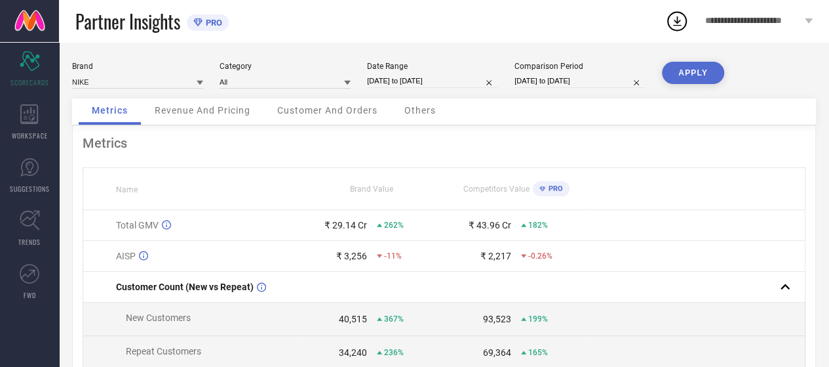
select select "8"
select select "2025"
select select "9"
select select "2025"
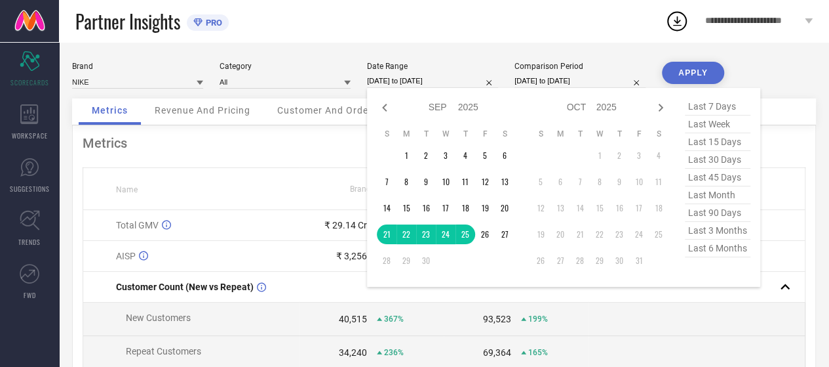
click at [435, 85] on input "[DATE] to [DATE]" at bounding box center [432, 81] width 131 height 14
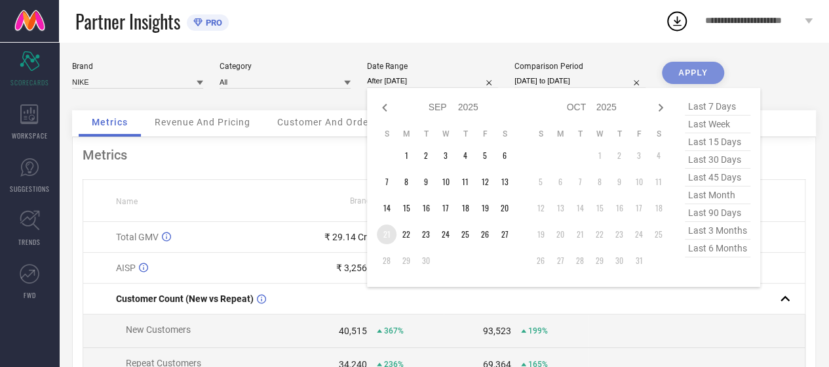
click at [384, 235] on td "21" at bounding box center [387, 234] width 20 height 20
type input "[DATE] to [DATE]"
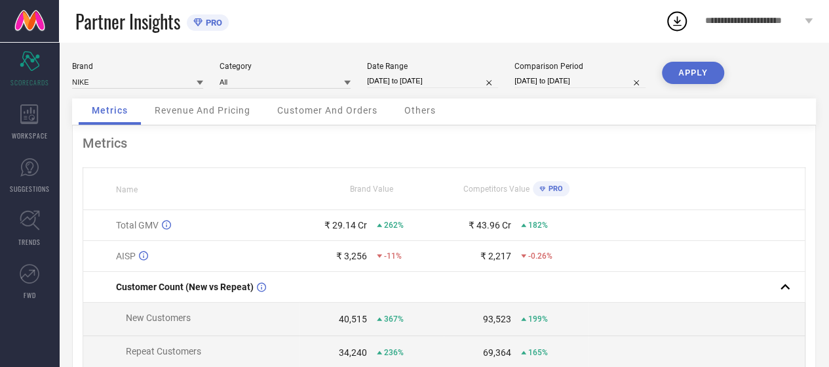
select select "8"
select select "2025"
select select "9"
select select "2025"
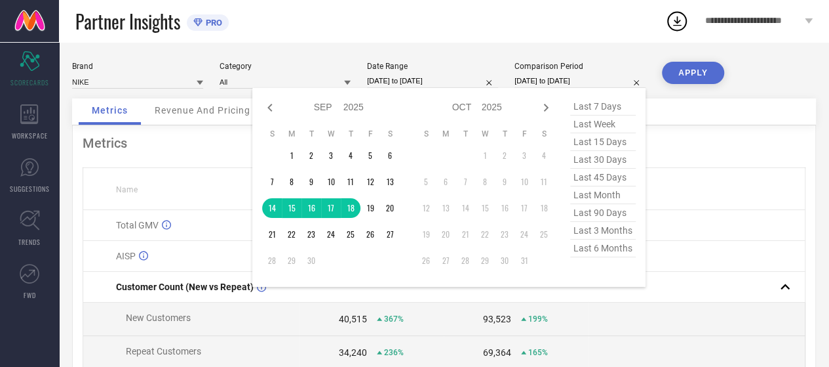
click at [540, 79] on input "[DATE] to [DATE]" at bounding box center [580, 81] width 131 height 14
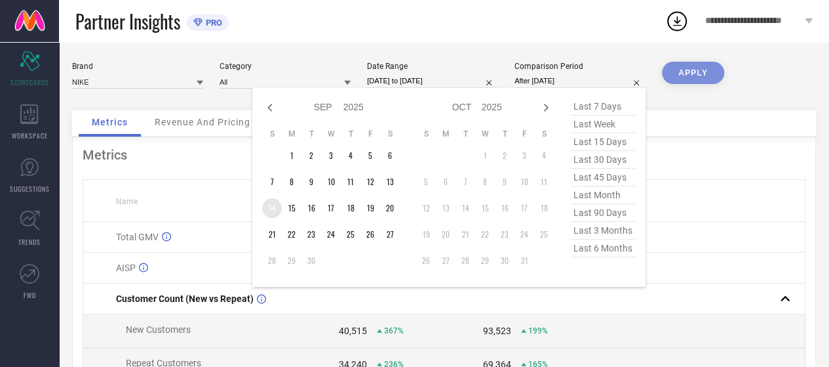
click at [270, 205] on td "14" at bounding box center [272, 208] width 20 height 20
type input "[DATE] to [DATE]"
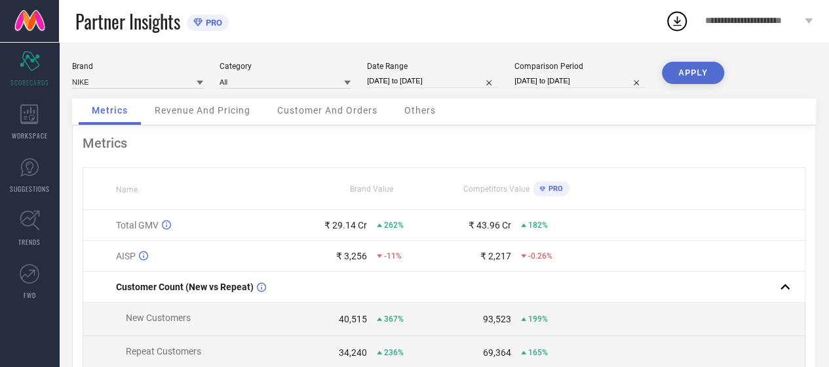
click at [718, 77] on button "APPLY" at bounding box center [693, 73] width 62 height 22
select select "8"
select select "2025"
select select "9"
select select "2025"
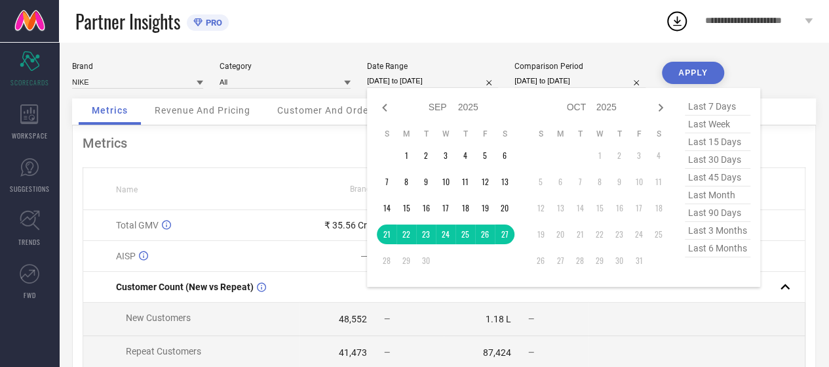
click at [464, 86] on input "[DATE] to [DATE]" at bounding box center [432, 81] width 131 height 14
click at [551, 82] on input "[DATE] to [DATE]" at bounding box center [580, 81] width 131 height 14
select select "8"
select select "2025"
select select "9"
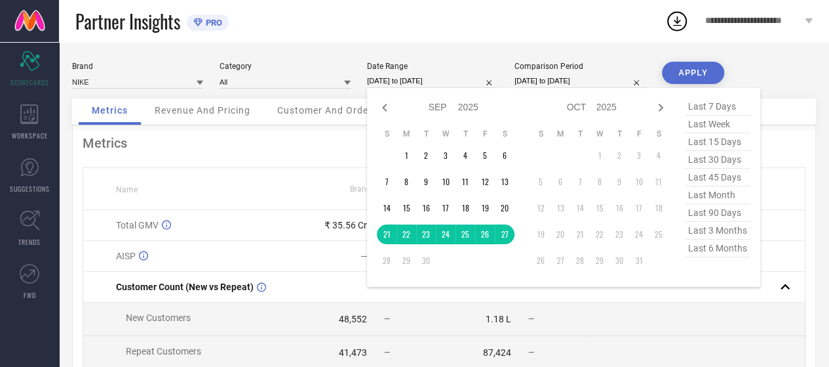
select select "2025"
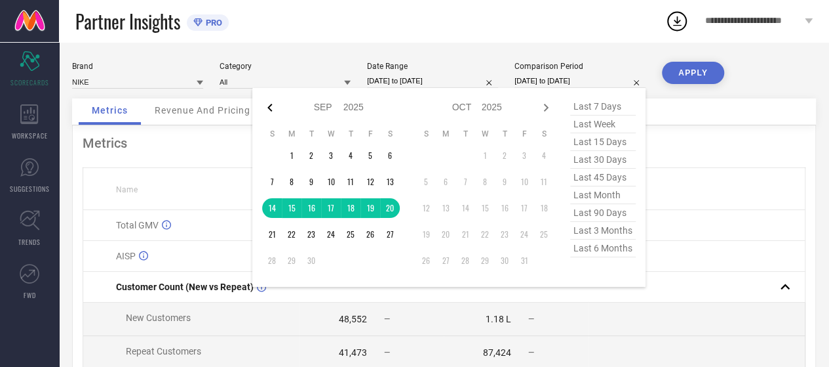
click at [273, 107] on icon at bounding box center [270, 108] width 16 height 16
select select "7"
select select "2025"
select select "8"
select select "2025"
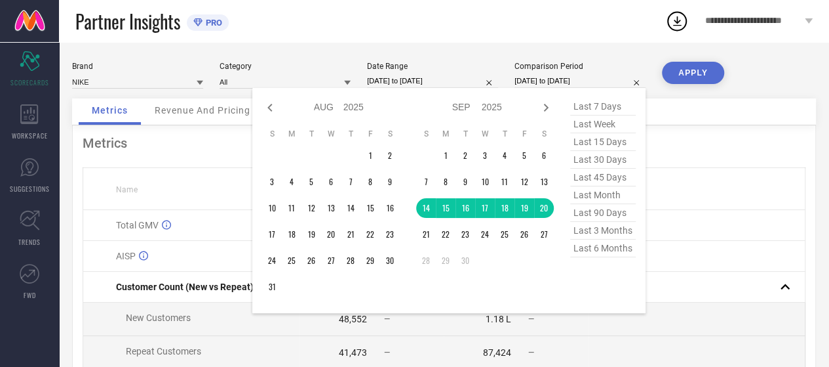
click at [273, 107] on icon at bounding box center [270, 108] width 16 height 16
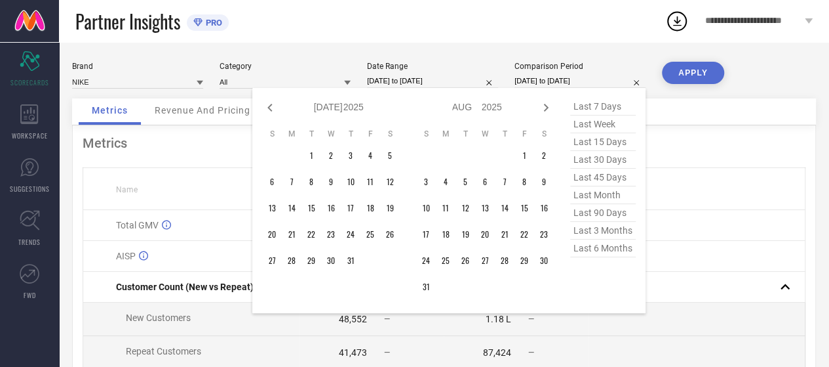
click at [273, 107] on icon at bounding box center [270, 108] width 16 height 16
select select "4"
select select "2025"
select select "5"
select select "2025"
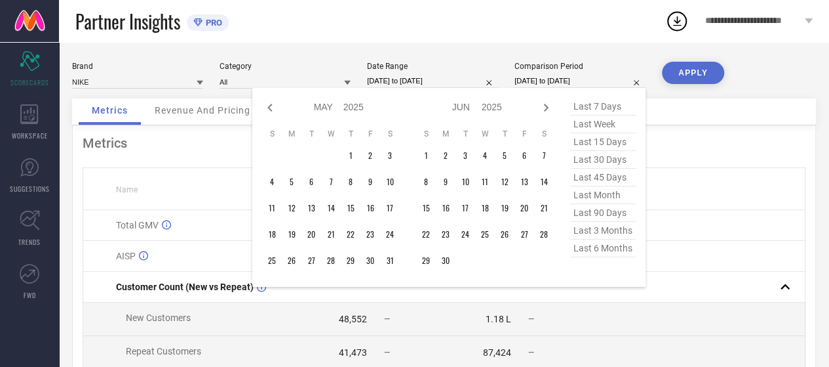
click at [273, 107] on icon at bounding box center [270, 108] width 16 height 16
select select "3"
select select "2025"
select select "4"
select select "2025"
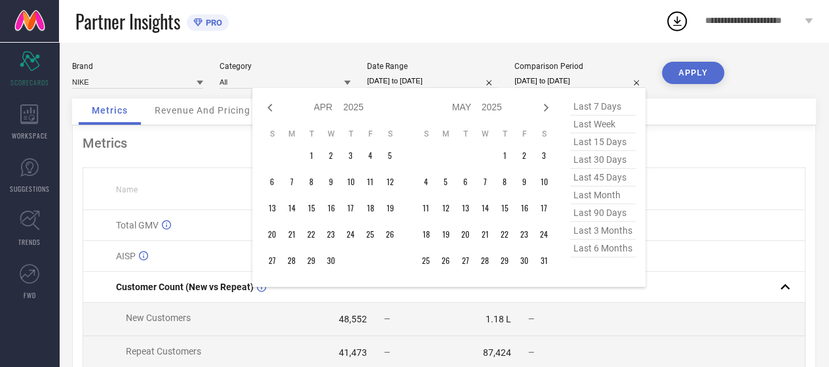
click at [273, 107] on icon at bounding box center [270, 108] width 16 height 16
select select "2"
select select "2025"
select select "3"
select select "2025"
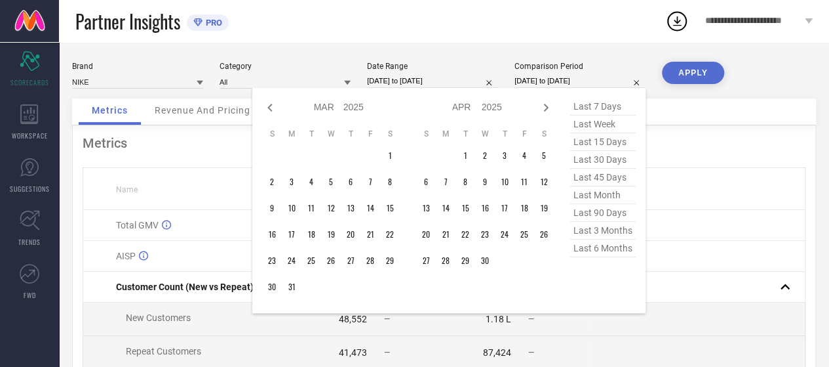
click at [273, 107] on icon at bounding box center [270, 108] width 16 height 16
select select "2025"
select select "1"
select select "2025"
click at [273, 107] on icon at bounding box center [270, 108] width 16 height 16
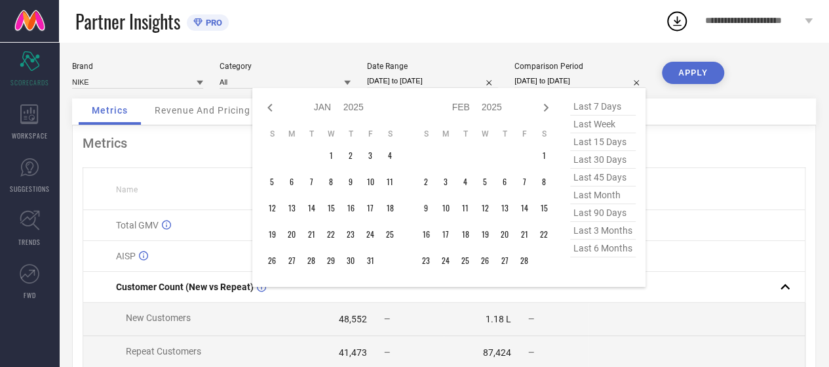
select select "11"
select select "2024"
select select "2025"
click at [273, 107] on icon at bounding box center [270, 108] width 16 height 16
select select "10"
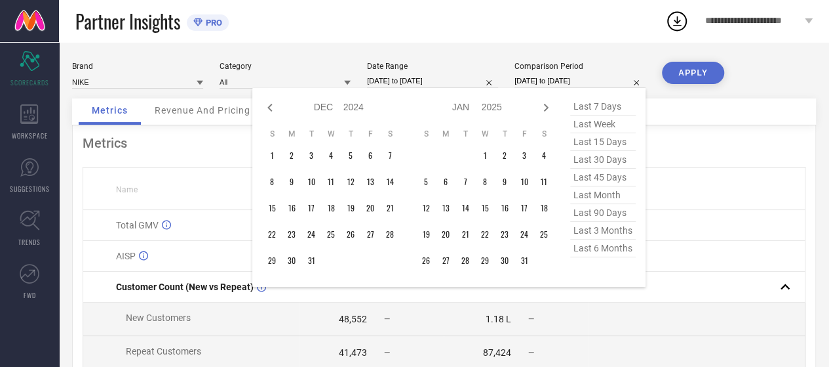
select select "2024"
select select "11"
select select "2024"
click at [273, 107] on icon at bounding box center [270, 108] width 16 height 16
select select "9"
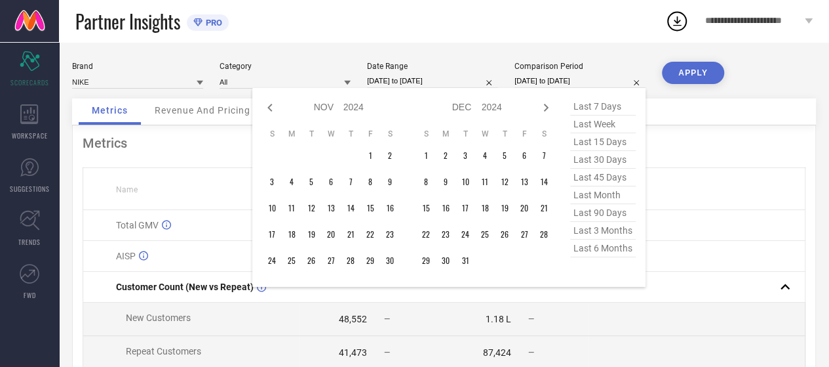
select select "2024"
select select "10"
select select "2024"
click at [273, 107] on icon at bounding box center [270, 108] width 16 height 16
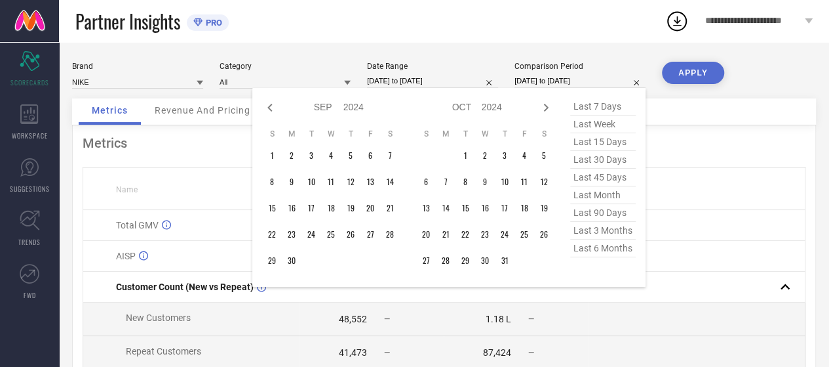
select select "6"
select select "2024"
select select "7"
select select "2024"
click at [273, 107] on icon at bounding box center [270, 108] width 16 height 16
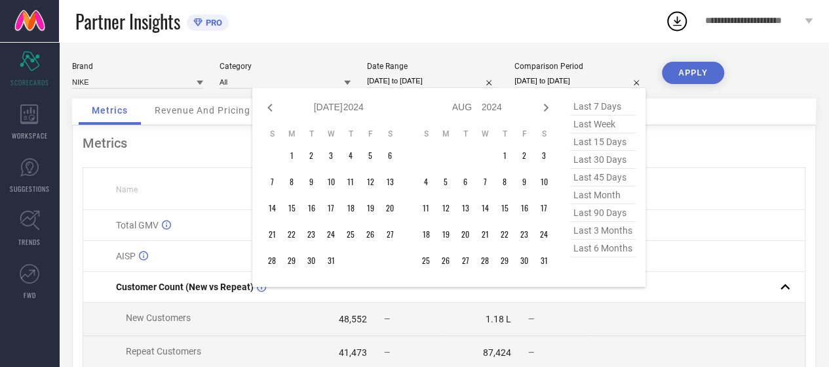
select select "5"
select select "2024"
select select "6"
select select "2024"
click at [545, 108] on icon at bounding box center [546, 108] width 16 height 16
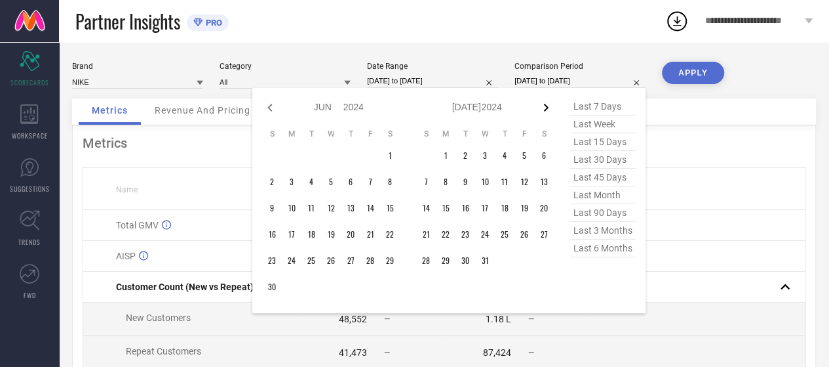
select select "6"
select select "2024"
select select "7"
select select "2024"
click at [544, 108] on icon at bounding box center [546, 108] width 16 height 16
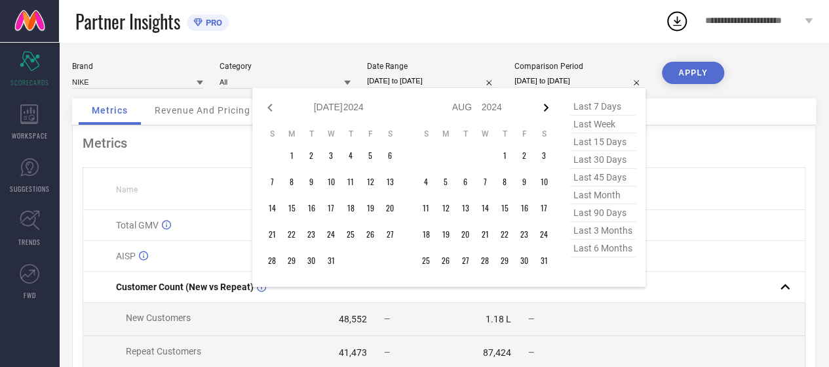
select select "7"
select select "2024"
select select "8"
select select "2024"
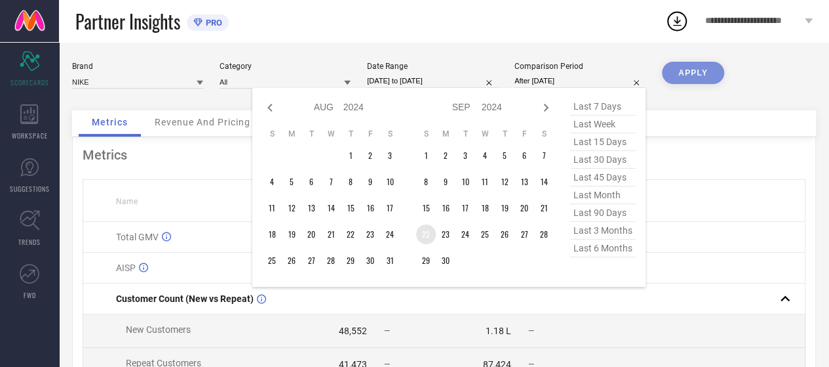
click at [426, 237] on td "22" at bounding box center [426, 234] width 20 height 20
type input "[DATE] to [DATE]"
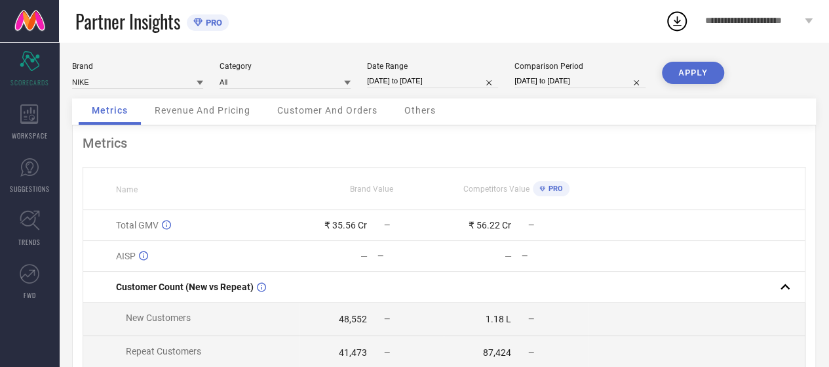
click at [702, 73] on button "APPLY" at bounding box center [693, 73] width 62 height 22
